Goal: Task Accomplishment & Management: Use online tool/utility

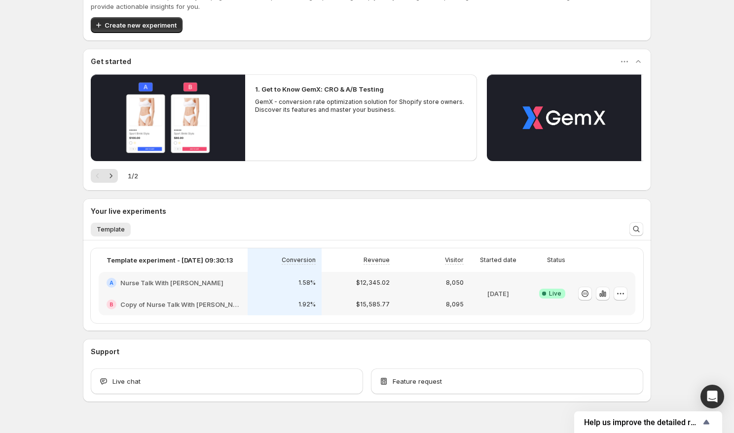
scroll to position [64, 0]
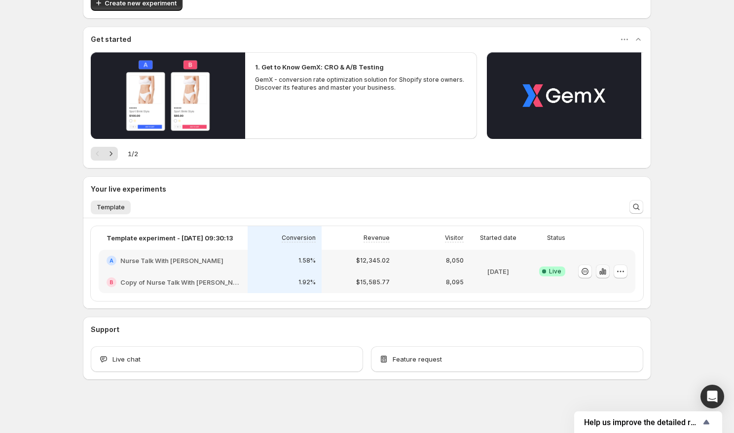
click at [605, 274] on icon "button" at bounding box center [603, 272] width 10 height 10
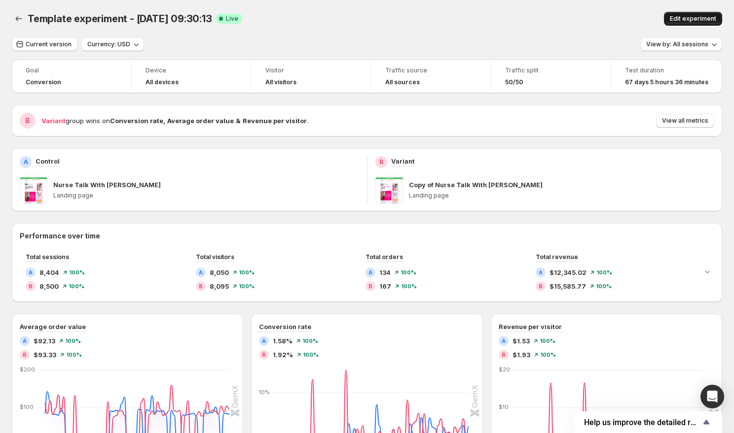
click at [690, 22] on span "Edit experiment" at bounding box center [693, 19] width 46 height 8
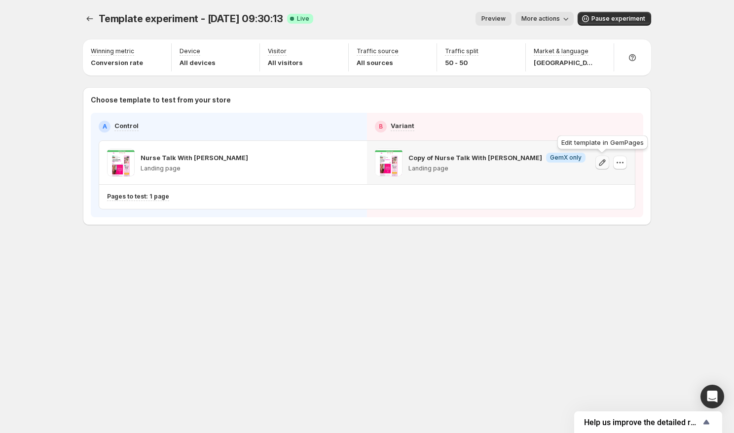
click at [603, 165] on icon "button" at bounding box center [602, 163] width 10 height 10
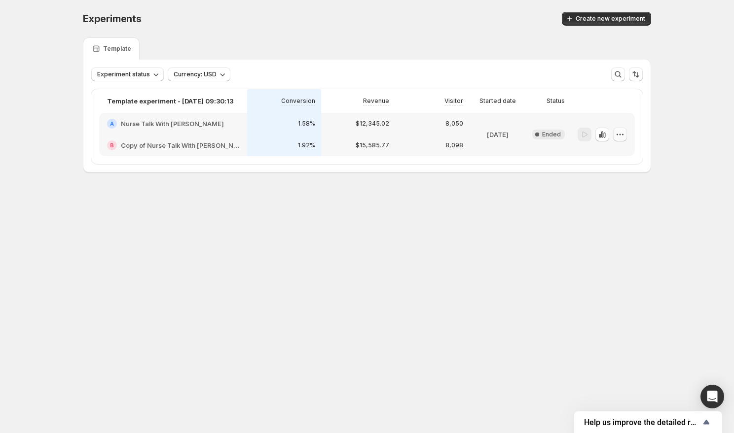
click at [621, 137] on icon "button" at bounding box center [620, 135] width 10 height 10
click at [616, 150] on span "Edit" at bounding box center [626, 155] width 48 height 10
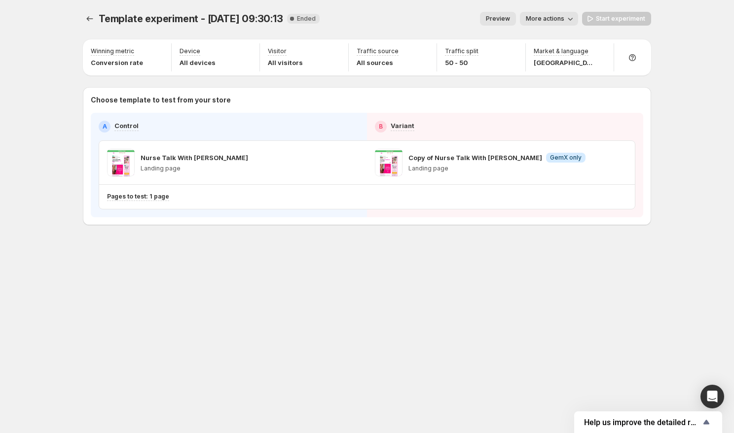
click at [427, 169] on p "Landing page" at bounding box center [496, 169] width 177 height 8
click at [562, 159] on span "GemX only" at bounding box center [566, 158] width 32 height 8
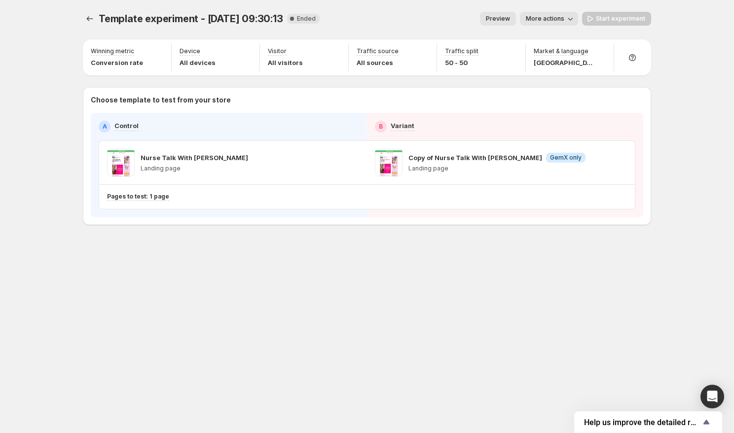
click at [318, 167] on div "Nurse Talk With Maureen McGrath Landing page" at bounding box center [233, 163] width 252 height 28
click at [612, 18] on div "Start experiment" at bounding box center [616, 19] width 69 height 14
click at [593, 19] on div "Start experiment" at bounding box center [616, 19] width 69 height 14
click at [575, 20] on icon "button" at bounding box center [570, 19] width 10 height 10
click at [565, 72] on span "Copy live page link" at bounding box center [571, 73] width 59 height 8
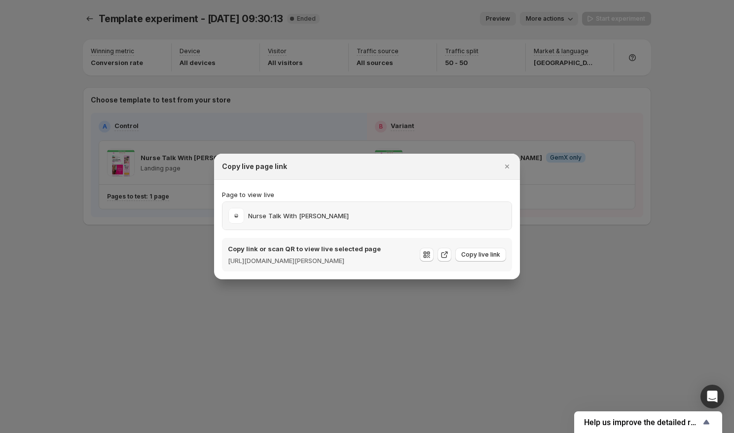
click at [320, 211] on p "Nurse Talk With [PERSON_NAME]" at bounding box center [298, 216] width 101 height 10
click at [356, 212] on div "Nurse Talk With [PERSON_NAME]" at bounding box center [366, 216] width 277 height 16
click at [446, 255] on icon ":r1r:" at bounding box center [444, 255] width 10 height 10
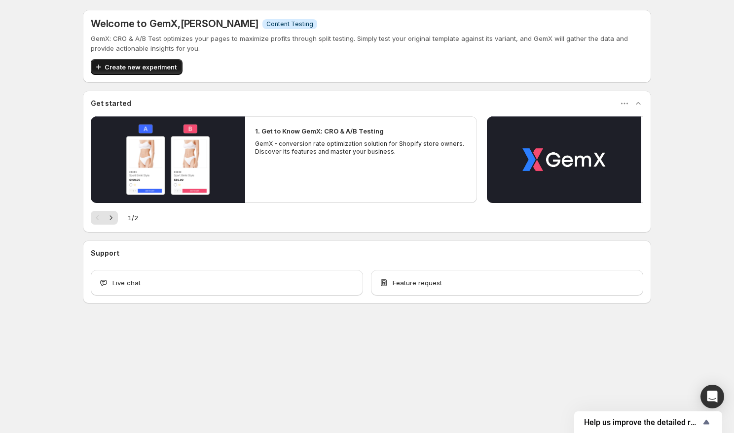
click at [148, 69] on span "Create new experiment" at bounding box center [141, 67] width 72 height 10
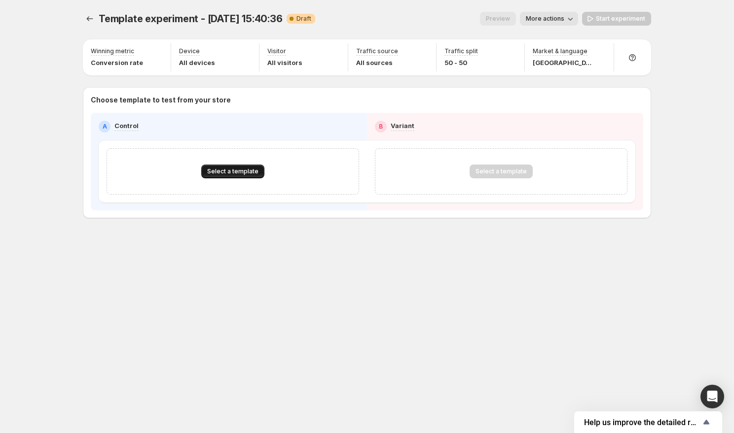
click at [234, 174] on span "Select a template" at bounding box center [232, 172] width 51 height 8
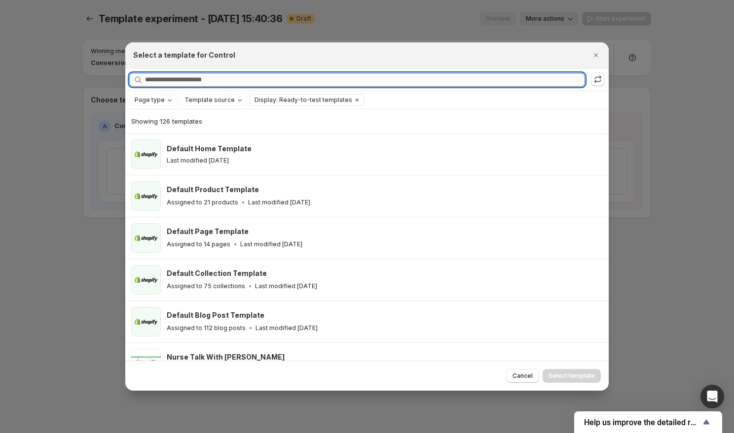
click at [249, 81] on input "Searching all templates" at bounding box center [365, 80] width 440 height 14
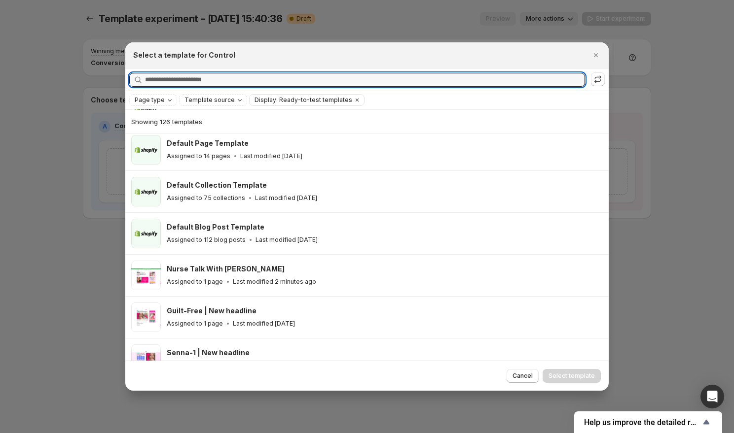
scroll to position [109, 0]
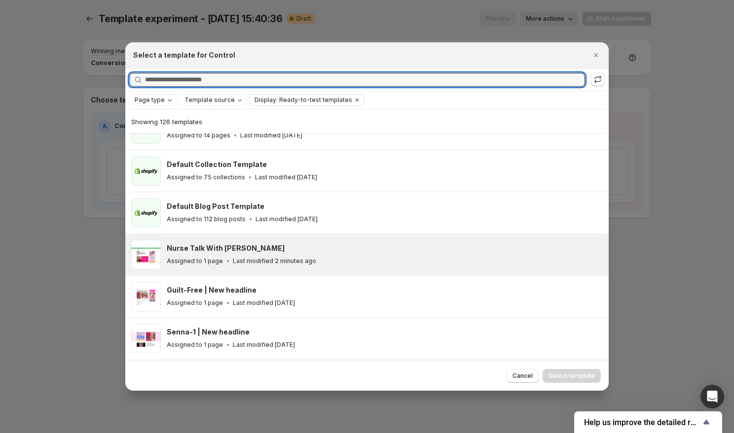
click at [309, 252] on div "Nurse Talk With [PERSON_NAME] Assigned to 1 page Last modified 2 minutes ago" at bounding box center [383, 255] width 433 height 23
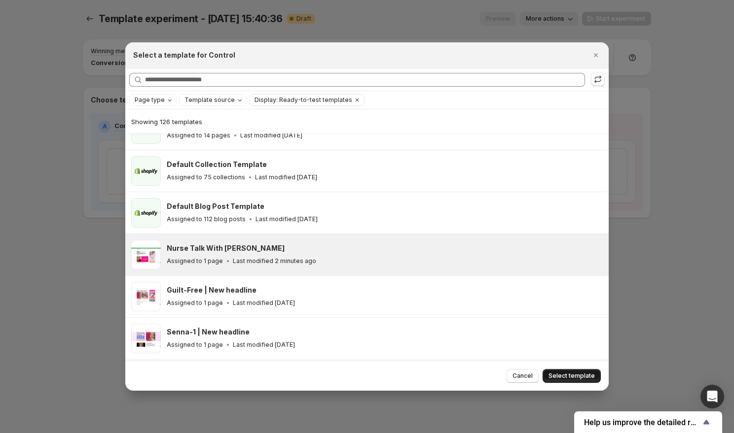
click at [558, 376] on span "Select template" at bounding box center [571, 376] width 46 height 8
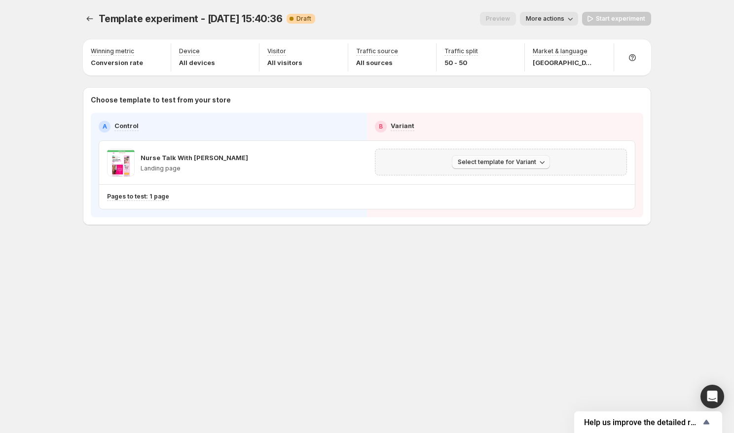
click at [539, 166] on icon "button" at bounding box center [542, 162] width 10 height 10
click at [508, 201] on span "Create Variant based on Control" at bounding box center [502, 200] width 101 height 8
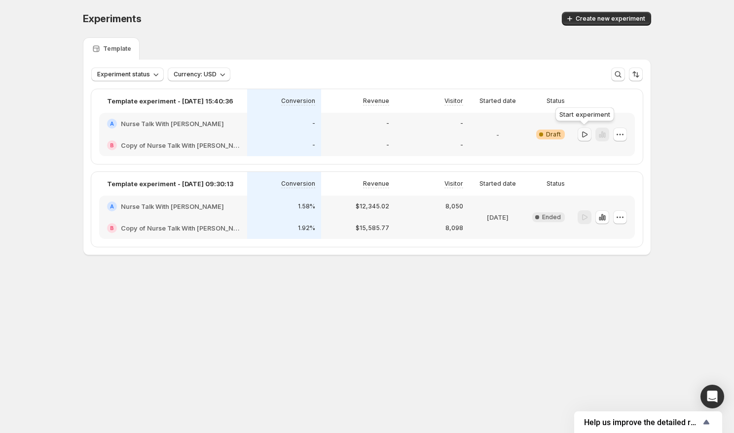
click at [586, 136] on icon "button" at bounding box center [584, 135] width 10 height 10
click at [625, 136] on button "button" at bounding box center [620, 135] width 14 height 14
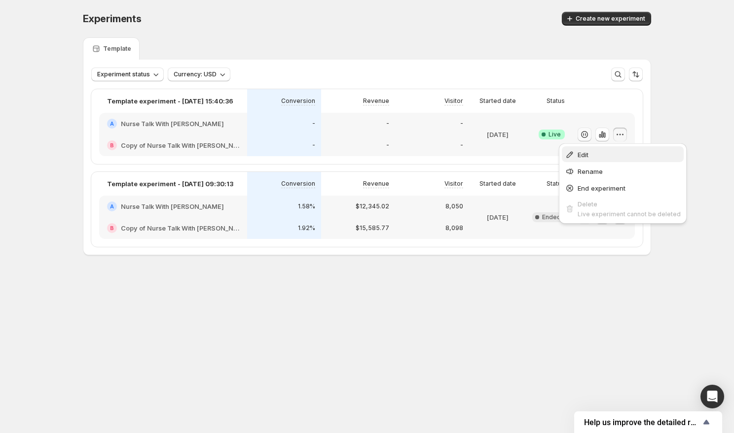
click at [614, 147] on button "Edit" at bounding box center [623, 154] width 122 height 16
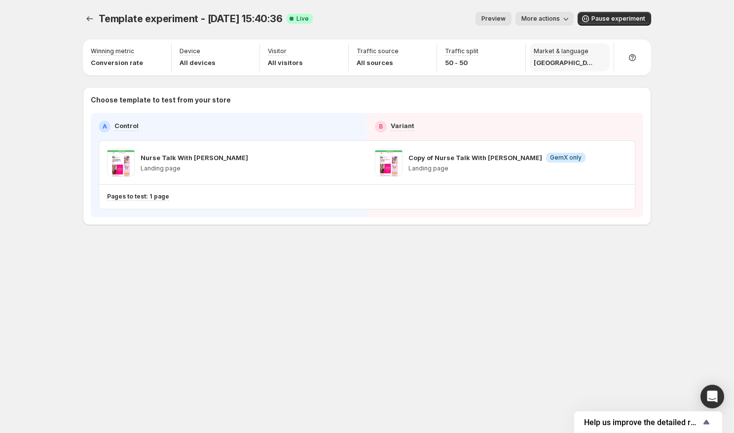
click at [567, 58] on p "[GEOGRAPHIC_DATA]" at bounding box center [562, 63] width 59 height 10
click at [558, 51] on p "Market & language" at bounding box center [560, 51] width 55 height 8
click at [566, 19] on icon "button" at bounding box center [566, 19] width 10 height 10
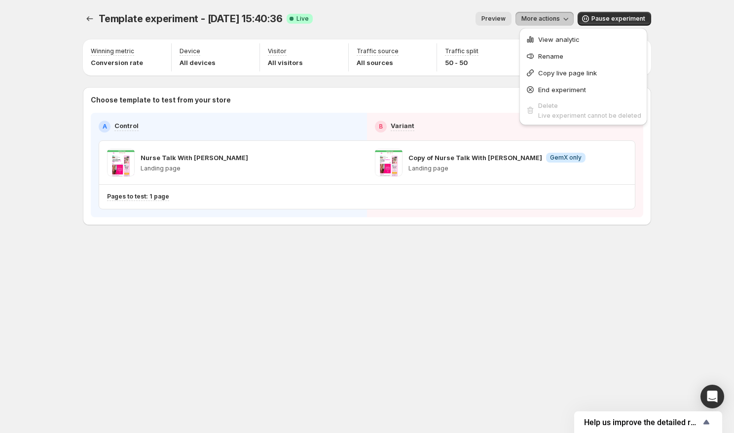
click at [449, 19] on div "Preview More actions" at bounding box center [446, 19] width 253 height 14
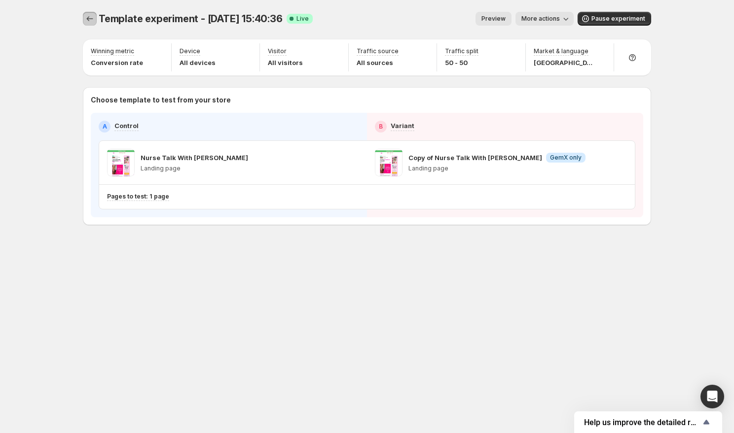
click at [90, 21] on icon "Experiments" at bounding box center [90, 19] width 10 height 10
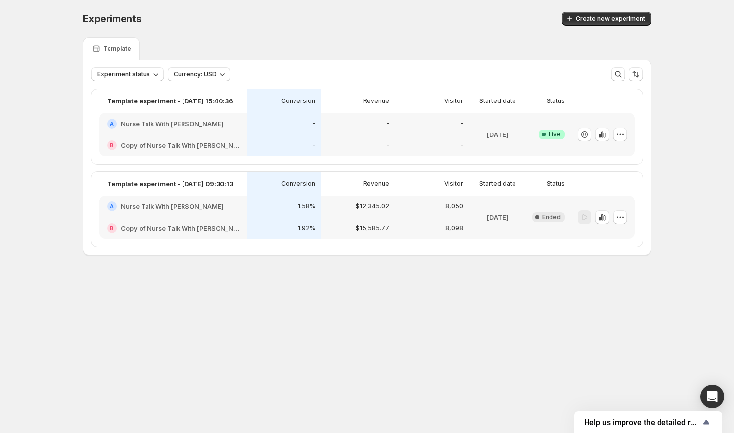
click at [468, 220] on div "8,098" at bounding box center [432, 228] width 74 height 22
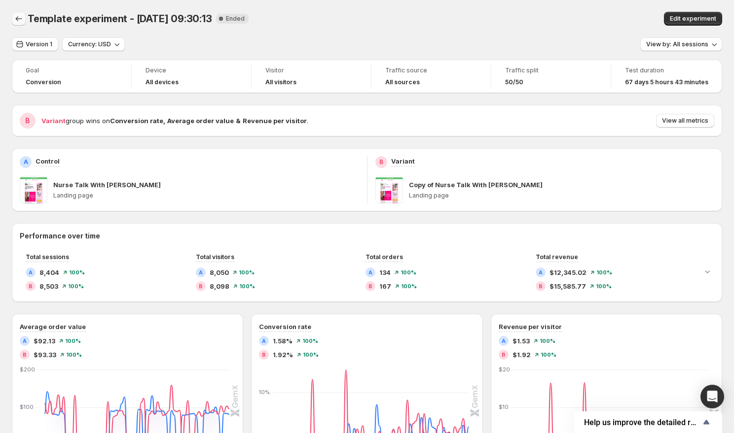
click at [20, 18] on icon "Back" at bounding box center [19, 19] width 10 height 10
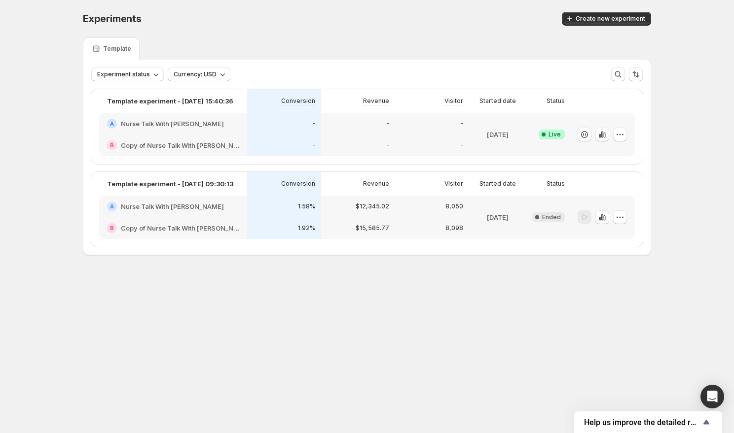
click at [438, 129] on div "-" at bounding box center [432, 124] width 74 height 22
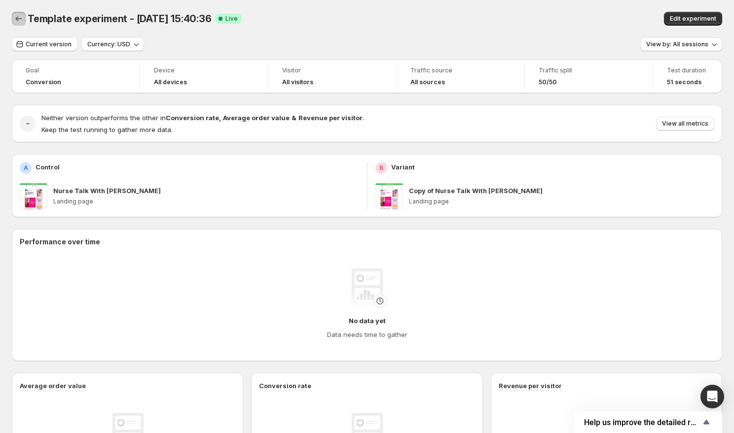
click at [19, 19] on icon "Back" at bounding box center [19, 18] width 6 height 5
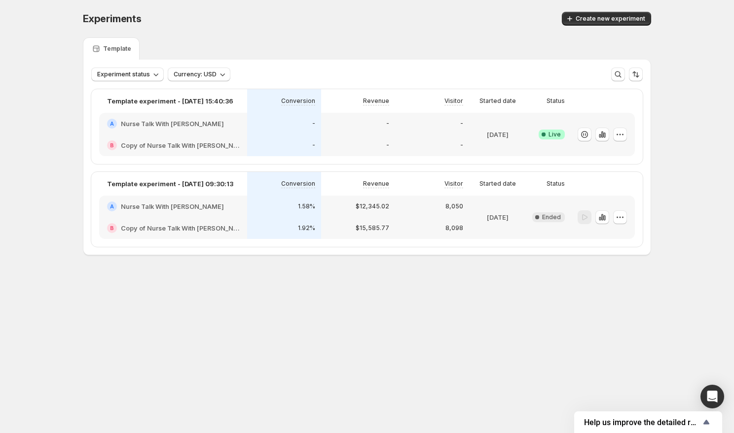
click at [62, 43] on div "Experiments. This page is ready Experiments Create new experiment Template Expe…" at bounding box center [367, 154] width 734 height 309
